Goal: Transaction & Acquisition: Download file/media

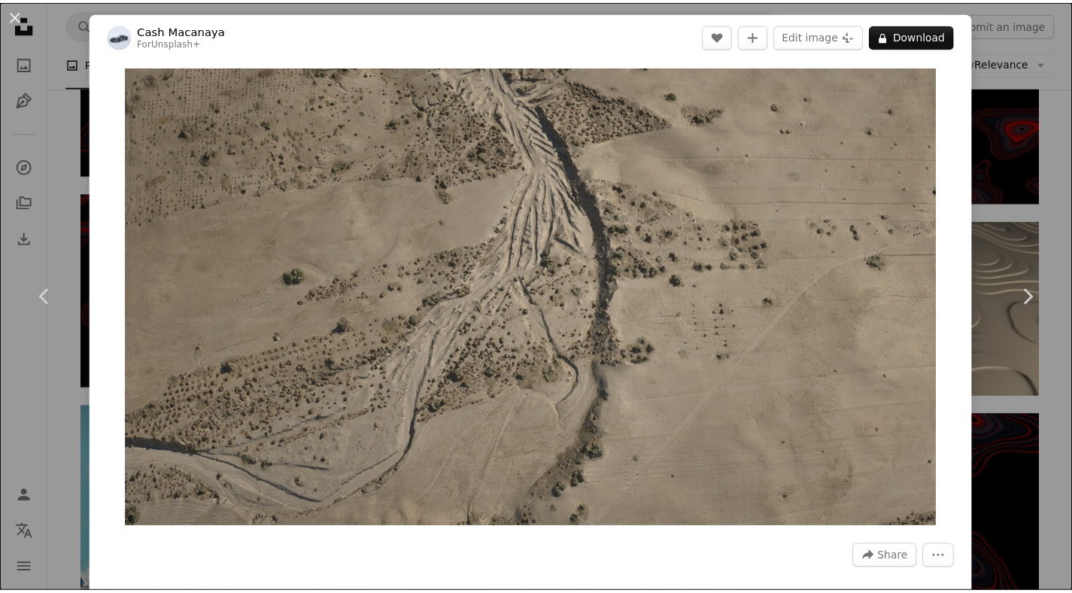
scroll to position [1013, 0]
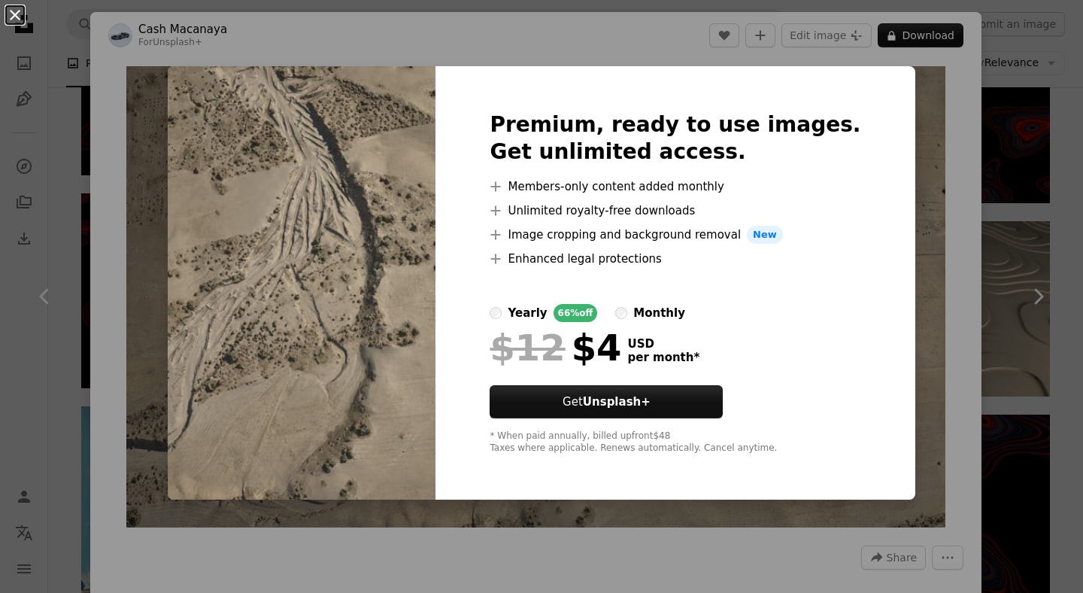
click at [13, 13] on button "An X shape" at bounding box center [15, 15] width 18 height 18
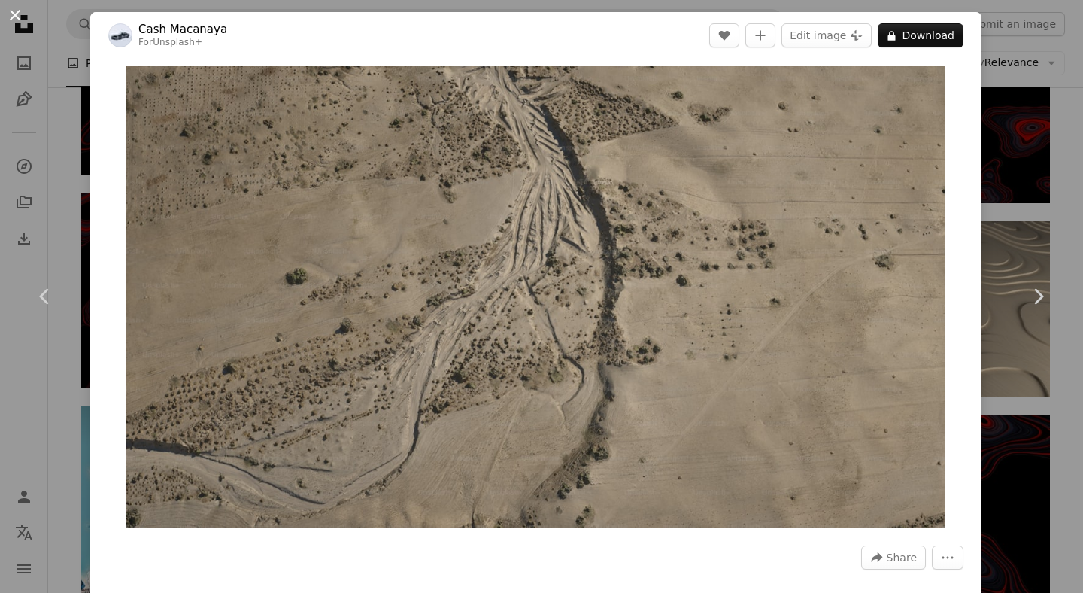
click at [16, 8] on button "An X shape" at bounding box center [15, 15] width 18 height 18
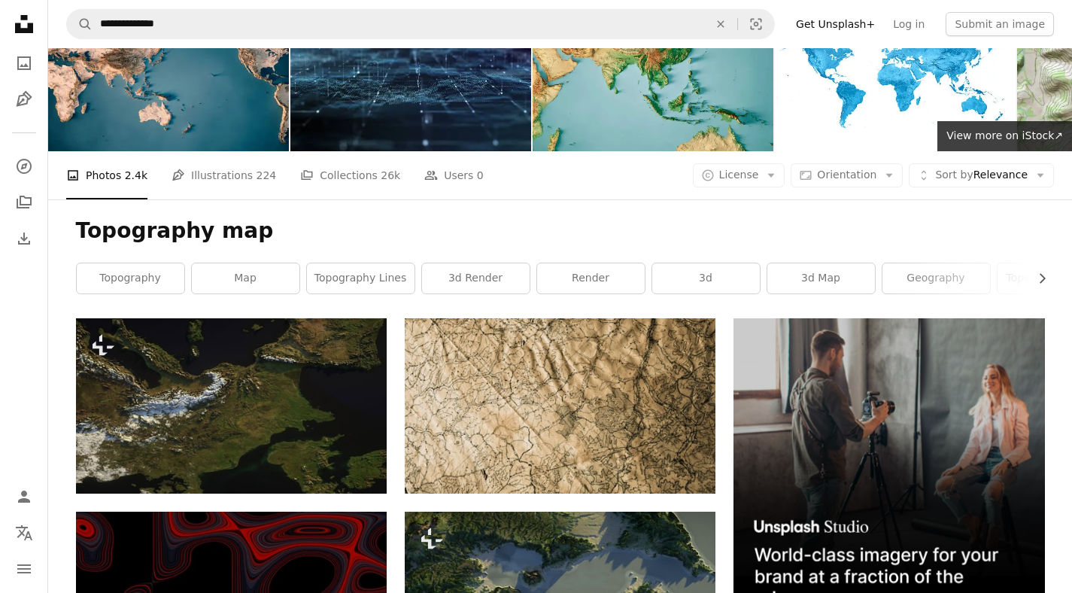
scroll to position [54, 0]
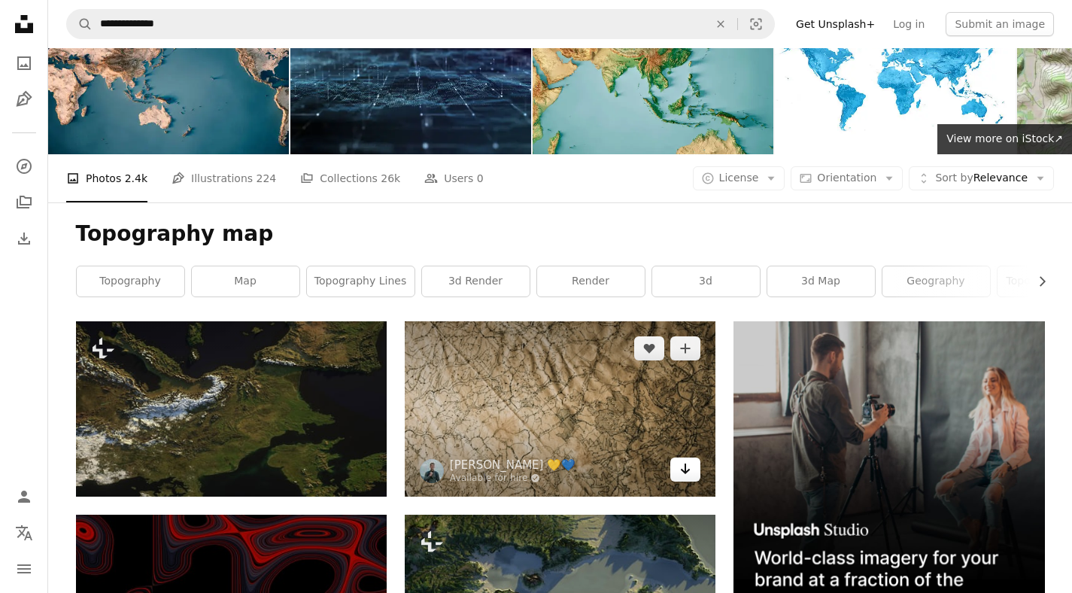
click at [691, 466] on link "Arrow pointing down" at bounding box center [685, 469] width 30 height 24
